Goal: Check status

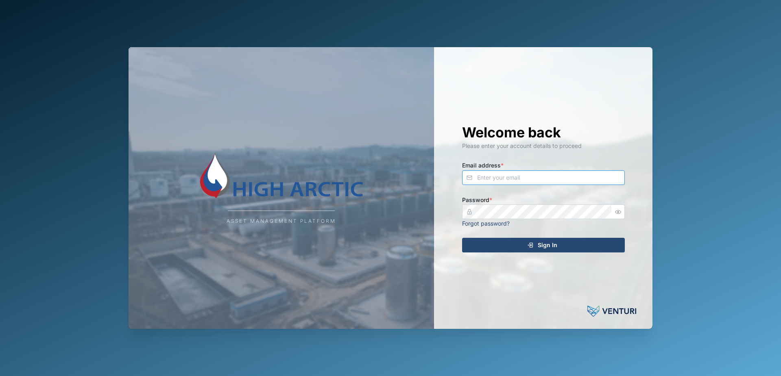
click at [505, 178] on input "Email address *" at bounding box center [543, 177] width 163 height 15
type input "[PERSON_NAME][EMAIL_ADDRESS][PERSON_NAME][DOMAIN_NAME]"
click at [529, 246] on icon "submit" at bounding box center [530, 245] width 7 height 7
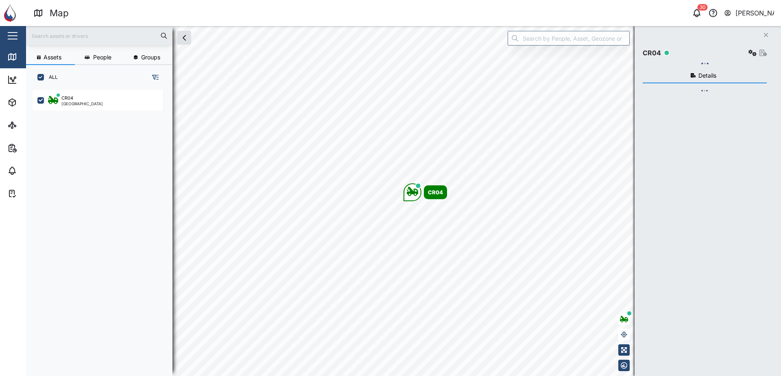
scroll to position [7, 7]
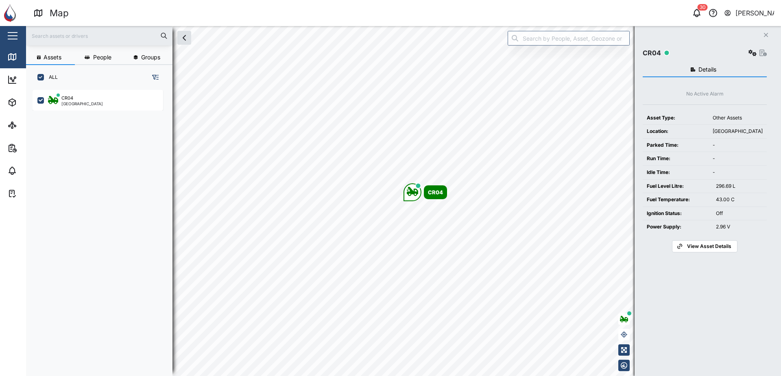
click at [710, 249] on span "View Asset Details" at bounding box center [709, 246] width 44 height 11
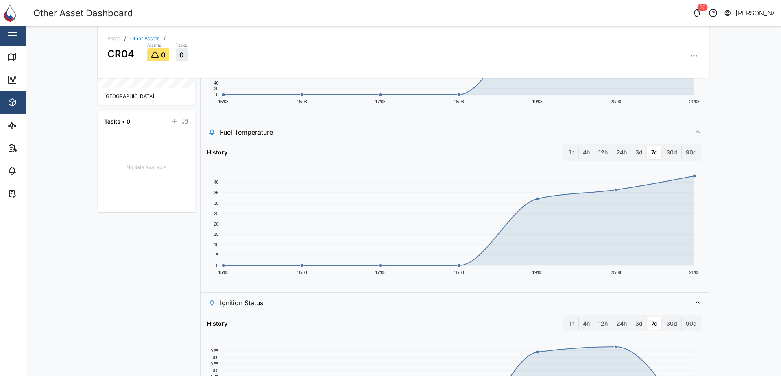
scroll to position [326, 0]
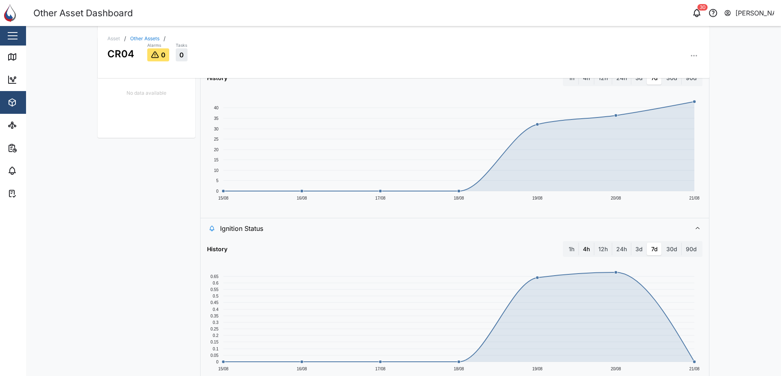
click at [583, 251] on label "4h" at bounding box center [586, 249] width 15 height 13
click at [579, 243] on hours "4h" at bounding box center [579, 243] width 0 height 0
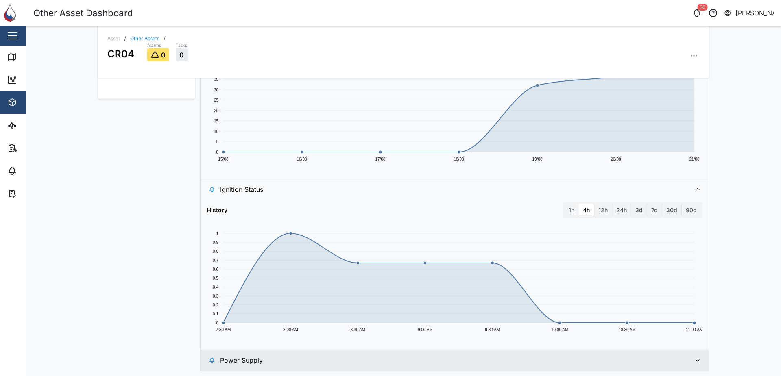
scroll to position [366, 0]
click at [571, 208] on label "1h" at bounding box center [572, 208] width 14 height 13
click at [565, 202] on hour "1h" at bounding box center [565, 202] width 0 height 0
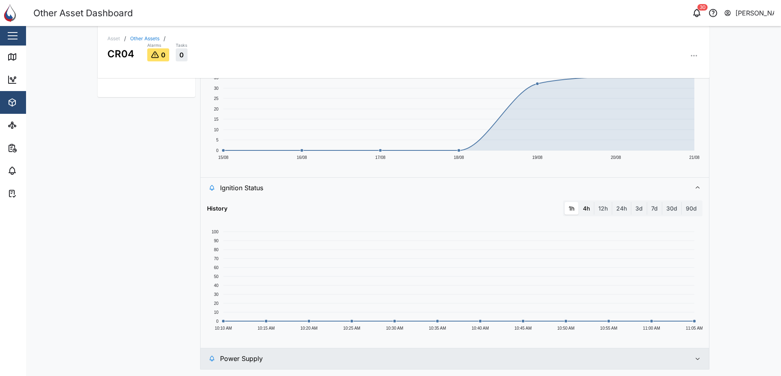
click at [585, 210] on label "4h" at bounding box center [586, 208] width 15 height 13
click at [579, 202] on hours "4h" at bounding box center [579, 202] width 0 height 0
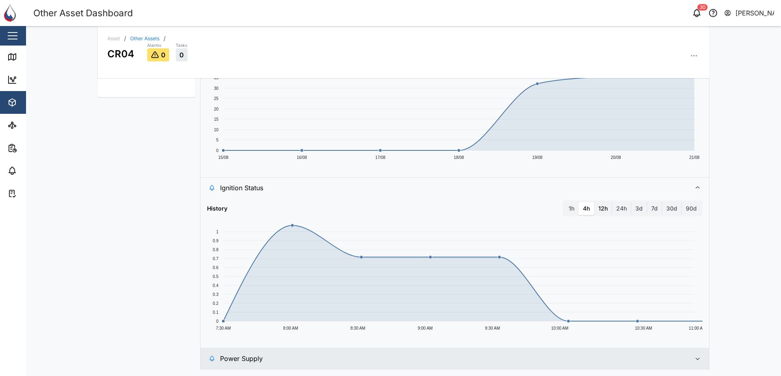
click at [603, 208] on label "12h" at bounding box center [602, 208] width 17 height 13
click at [594, 202] on hours "12h" at bounding box center [594, 202] width 0 height 0
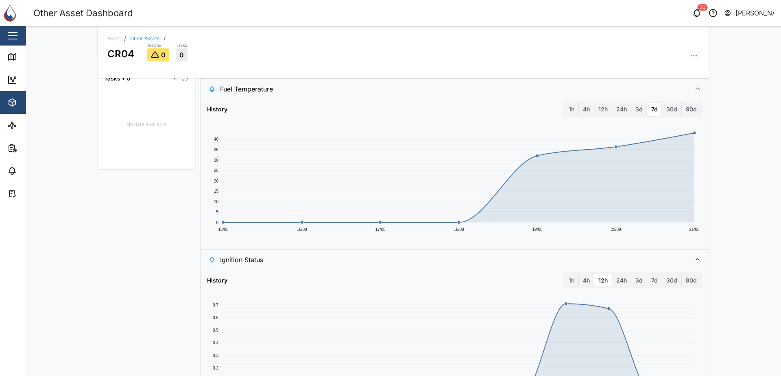
scroll to position [203, 0]
